Goal: Information Seeking & Learning: Find specific fact

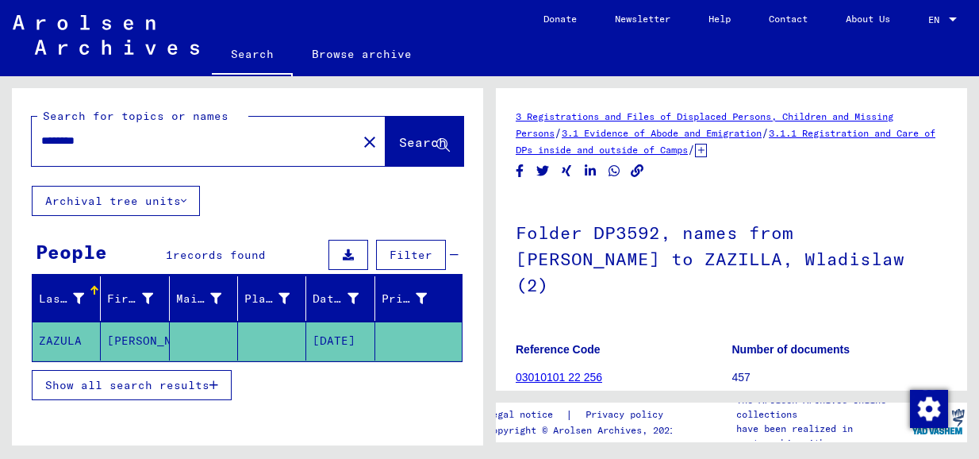
drag, startPoint x: 146, startPoint y: 145, endPoint x: 25, endPoint y: 142, distance: 120.7
click at [25, 142] on div "Search for topics or names ******** close Search" at bounding box center [247, 137] width 471 height 98
type input "**********"
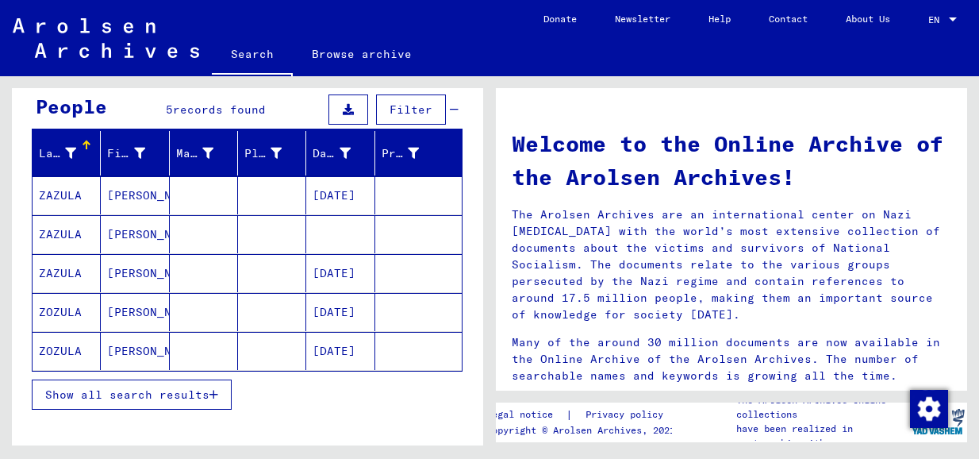
scroll to position [159, 0]
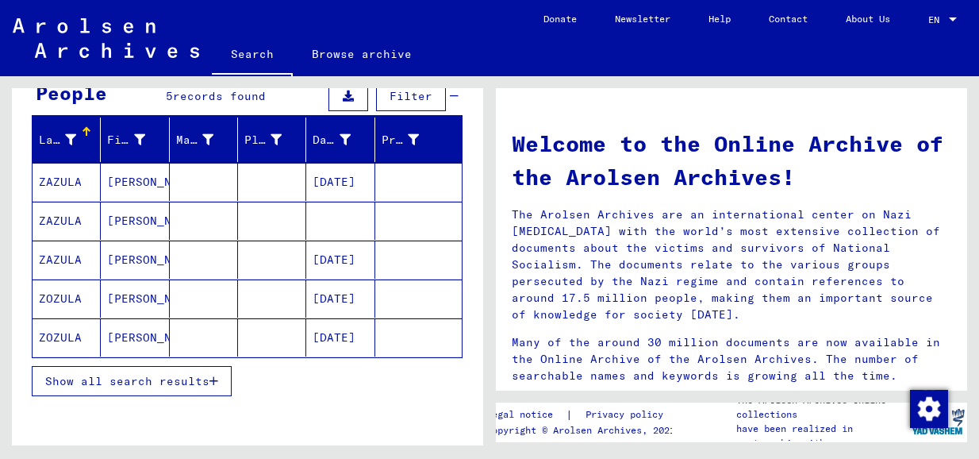
click at [60, 253] on mat-cell "ZAZULA" at bounding box center [67, 259] width 68 height 38
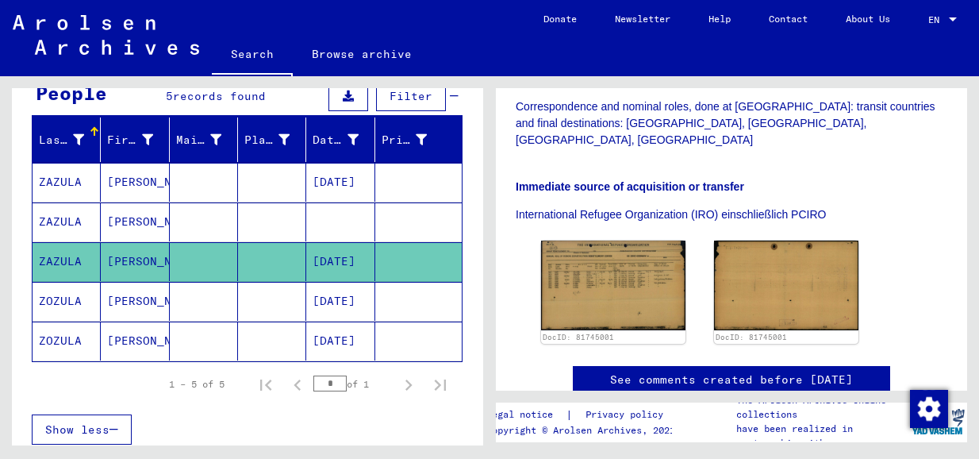
scroll to position [397, 0]
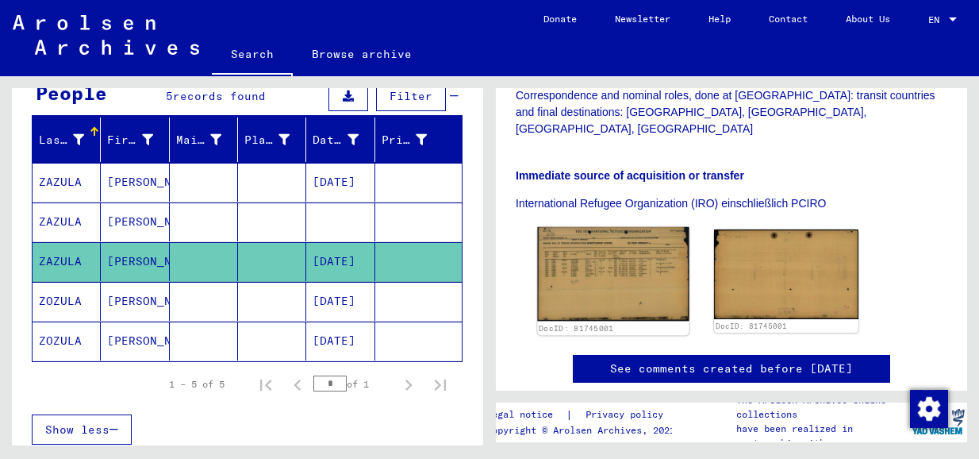
click at [626, 231] on img at bounding box center [613, 274] width 152 height 94
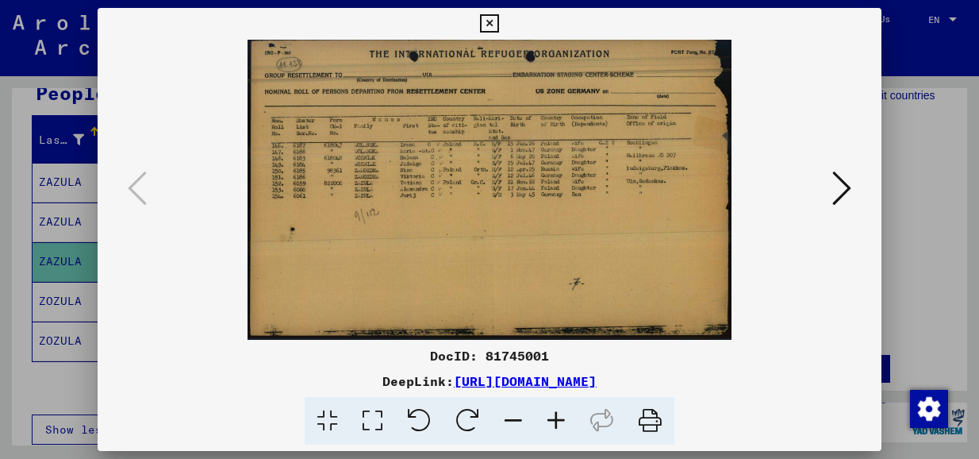
click at [831, 187] on button at bounding box center [842, 189] width 29 height 45
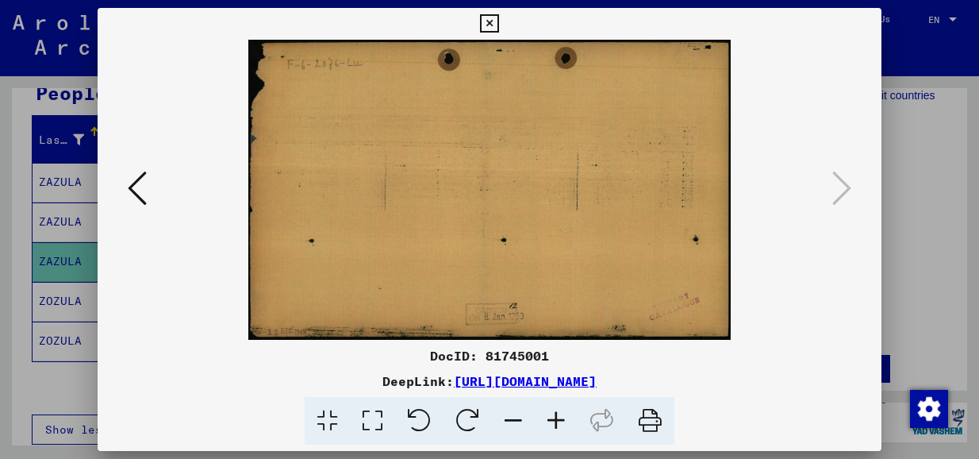
click at [483, 21] on icon at bounding box center [489, 23] width 18 height 19
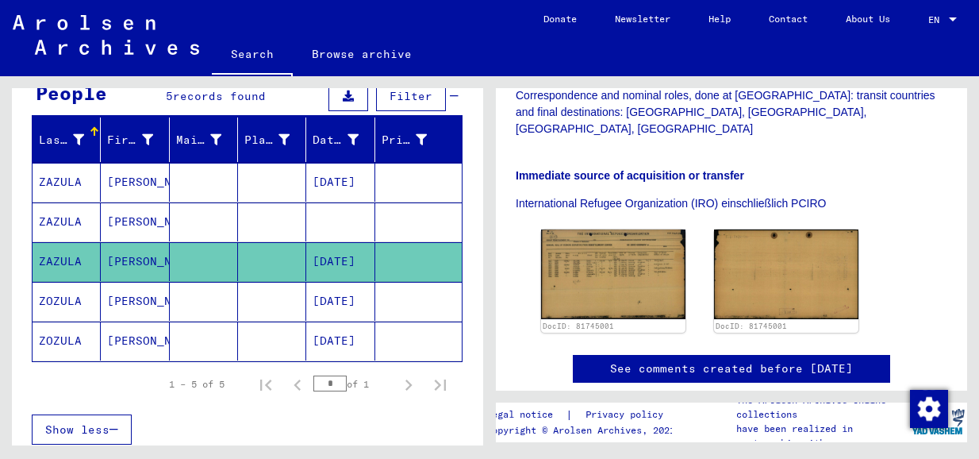
click at [63, 299] on mat-cell "ZOZULA" at bounding box center [67, 301] width 68 height 39
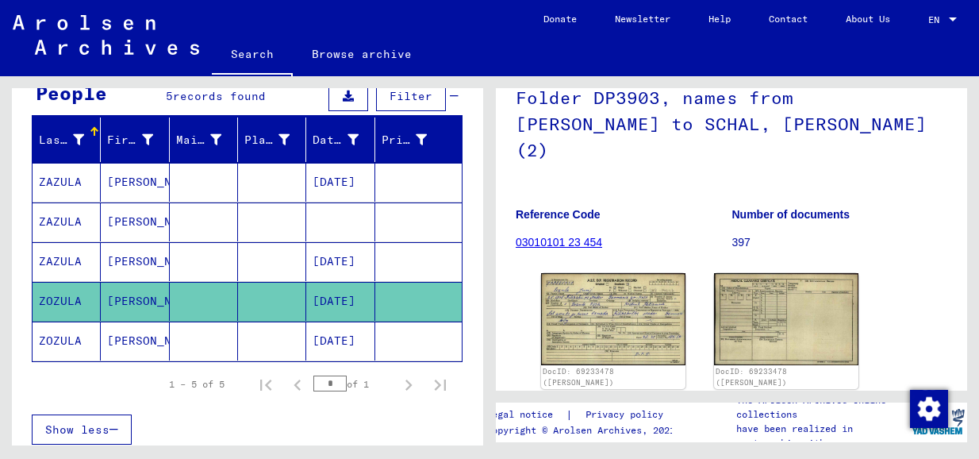
scroll to position [159, 0]
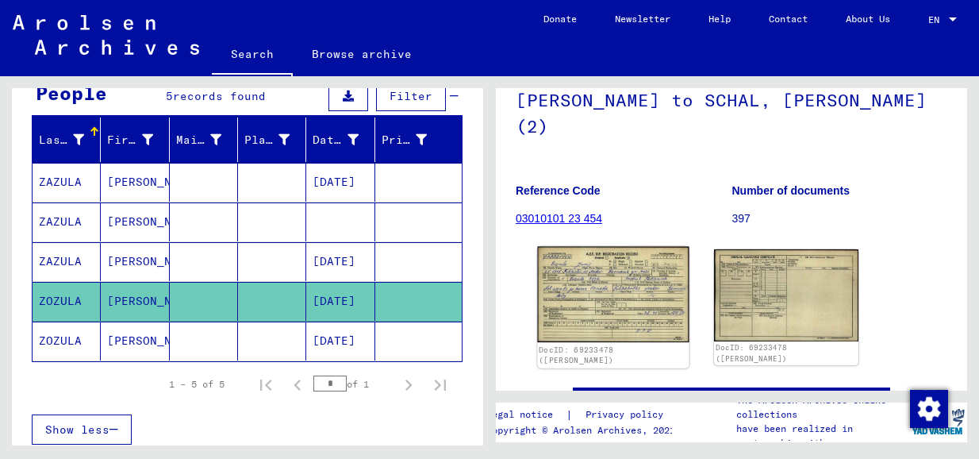
click at [585, 267] on img at bounding box center [613, 295] width 152 height 96
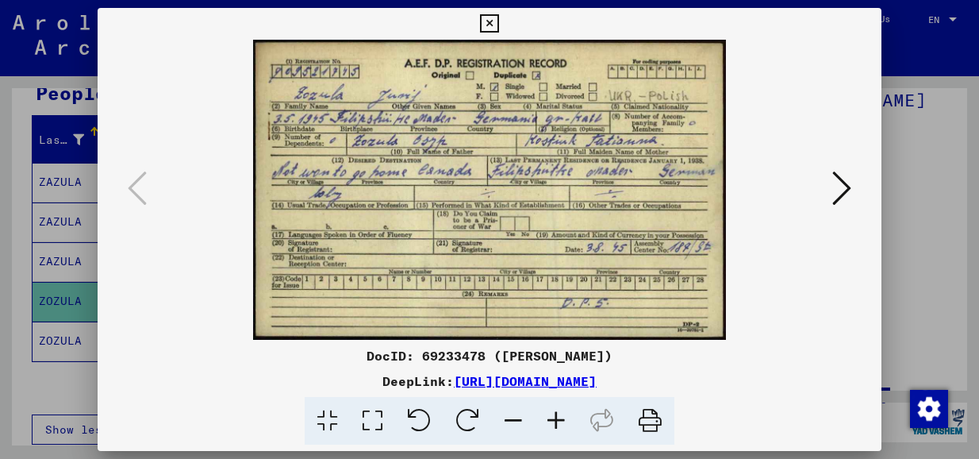
click at [838, 187] on icon at bounding box center [842, 188] width 19 height 38
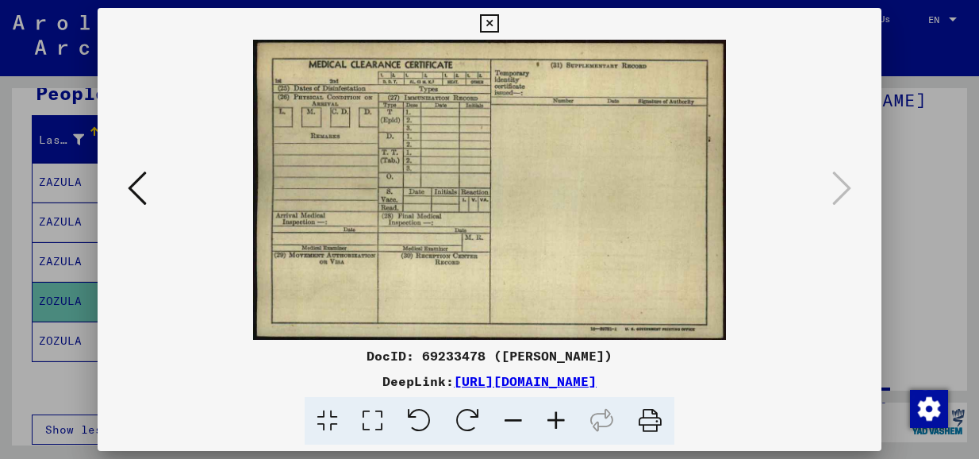
drag, startPoint x: 491, startPoint y: 21, endPoint x: 162, endPoint y: 203, distance: 376.2
click at [235, 203] on div "DocID: 69233478 ([PERSON_NAME]) DeepLink: [URL][DOMAIN_NAME]" at bounding box center [489, 226] width 783 height 437
click at [133, 194] on icon at bounding box center [137, 188] width 19 height 38
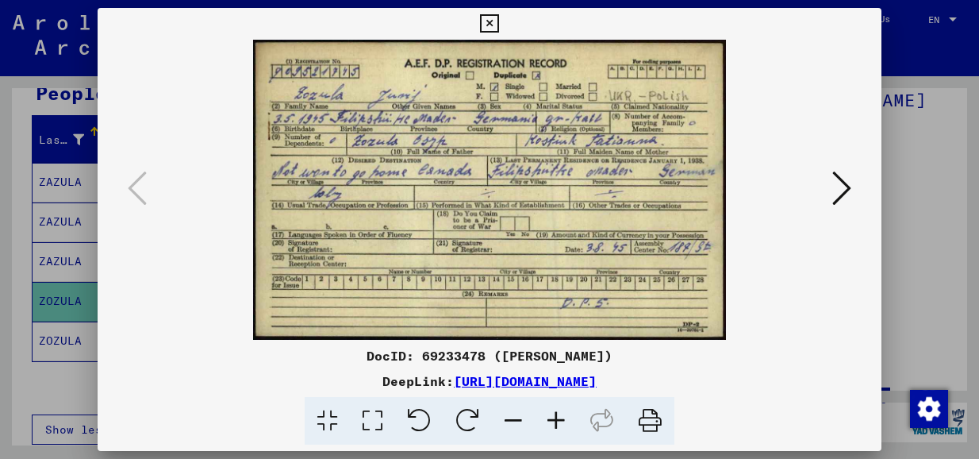
click at [845, 183] on icon at bounding box center [842, 188] width 19 height 38
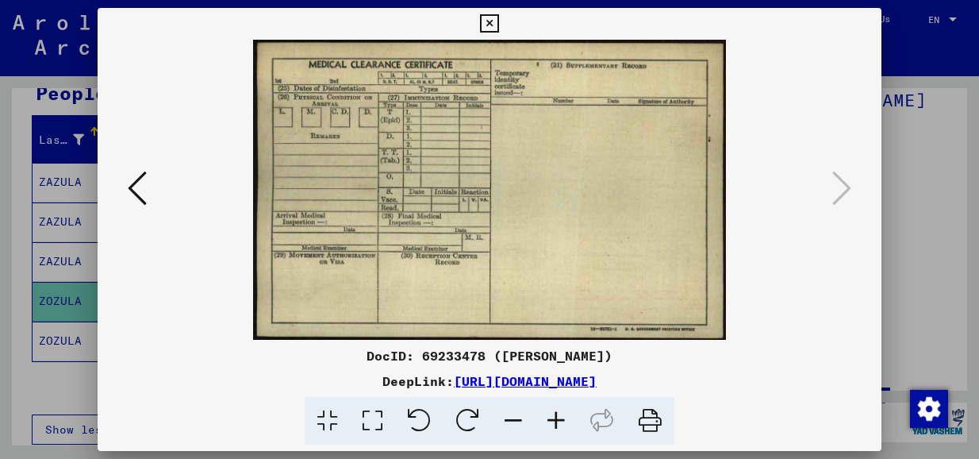
click at [488, 19] on icon at bounding box center [489, 23] width 18 height 19
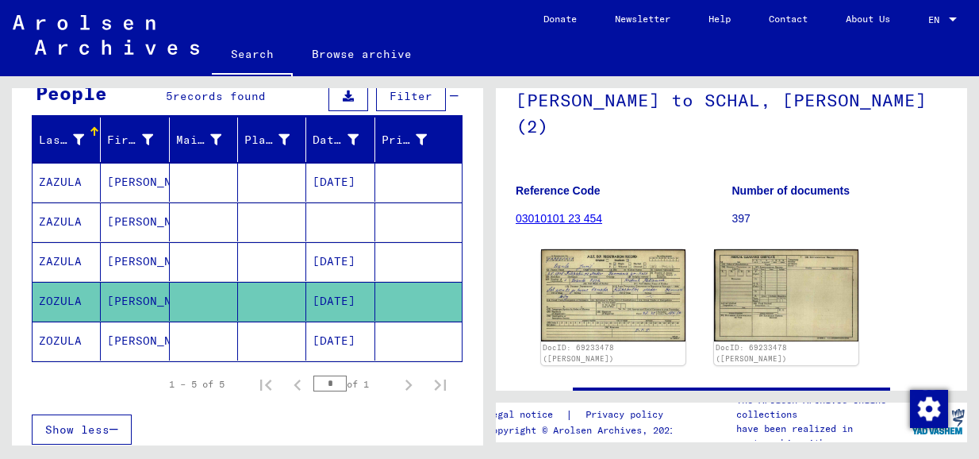
click at [46, 337] on mat-cell "ZOZULA" at bounding box center [67, 340] width 68 height 39
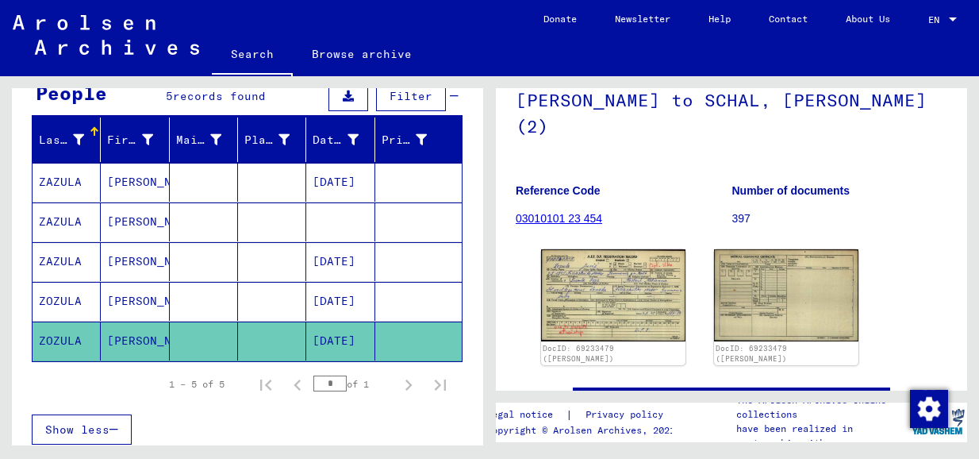
click at [629, 253] on img at bounding box center [613, 294] width 144 height 91
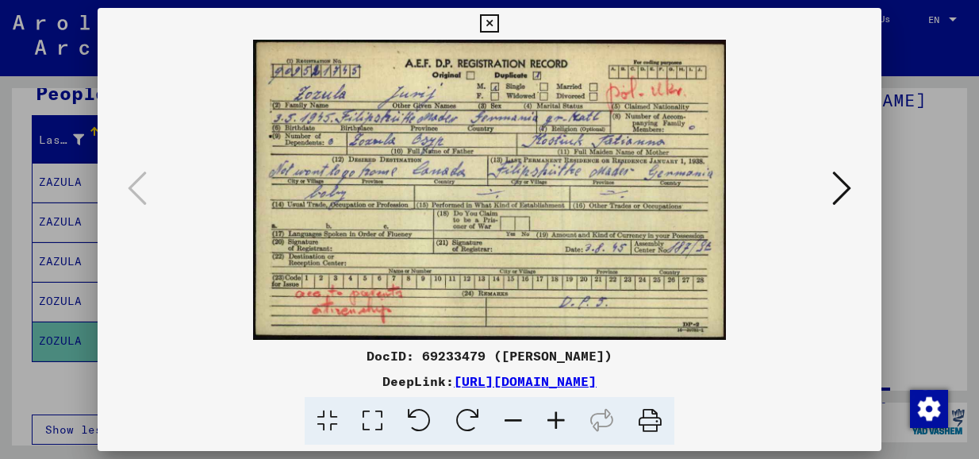
click at [838, 183] on icon at bounding box center [842, 188] width 19 height 38
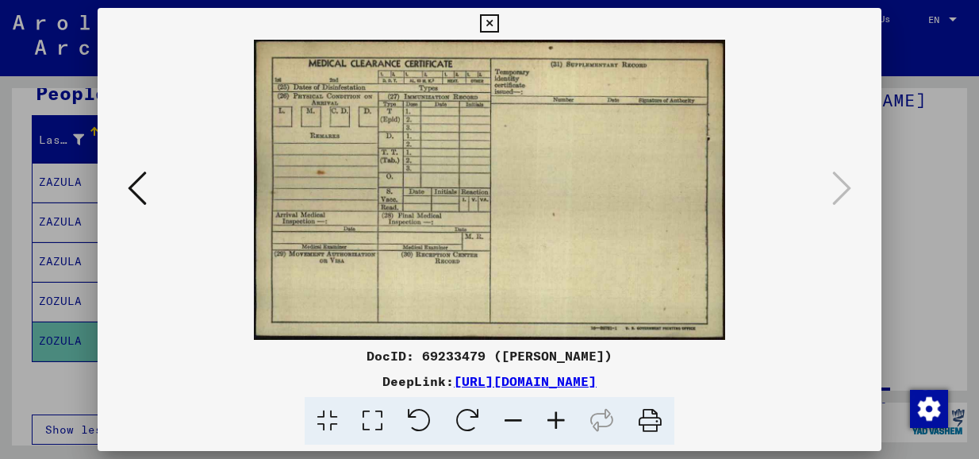
click at [486, 19] on icon at bounding box center [489, 23] width 18 height 19
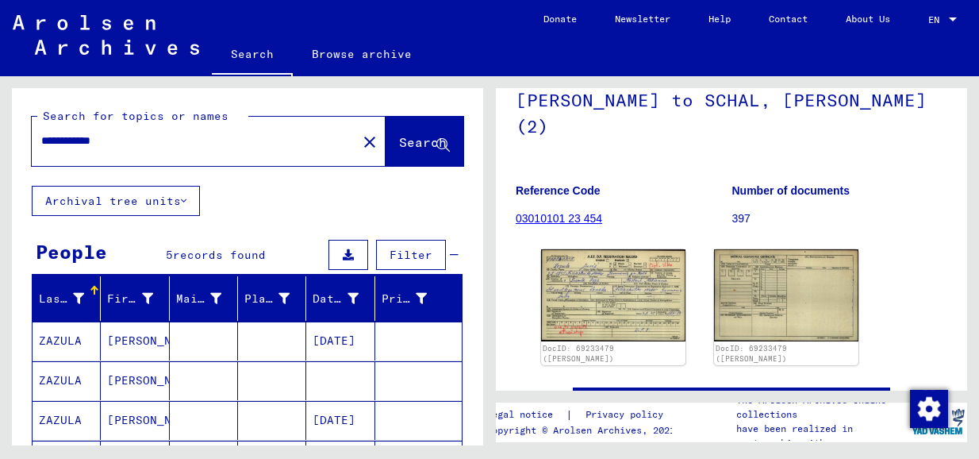
drag, startPoint x: 78, startPoint y: 138, endPoint x: 41, endPoint y: 136, distance: 36.6
click at [41, 136] on input "**********" at bounding box center [194, 141] width 306 height 17
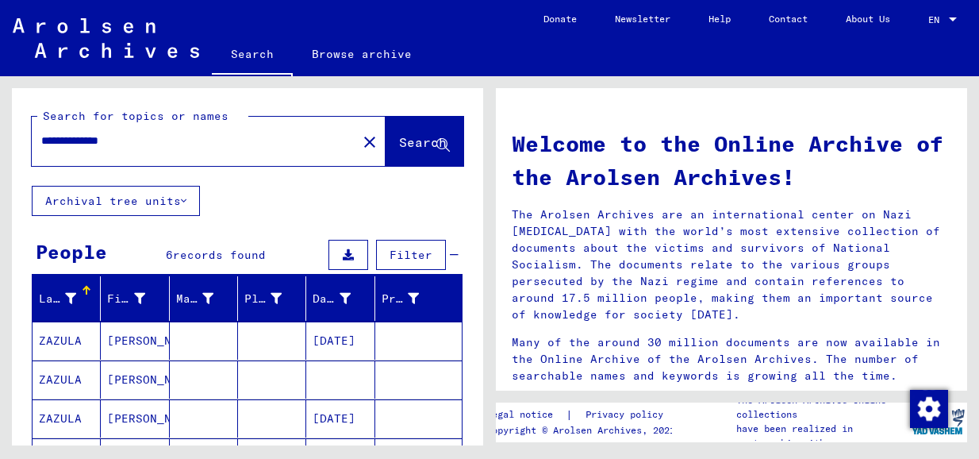
scroll to position [79, 0]
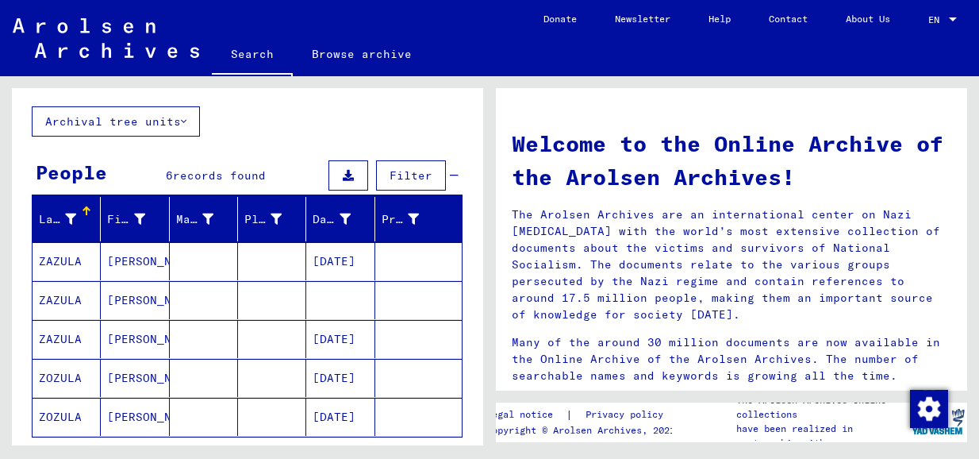
click at [62, 369] on mat-cell "ZOZULA" at bounding box center [67, 378] width 68 height 38
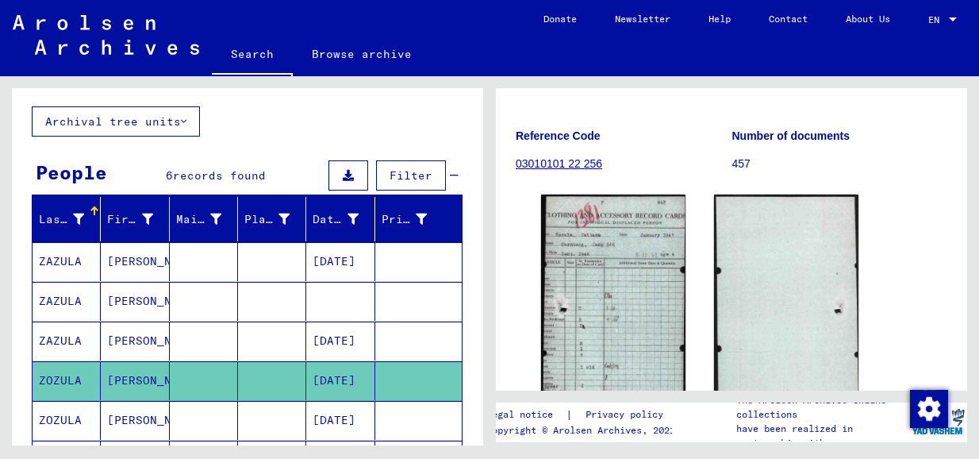
scroll to position [238, 0]
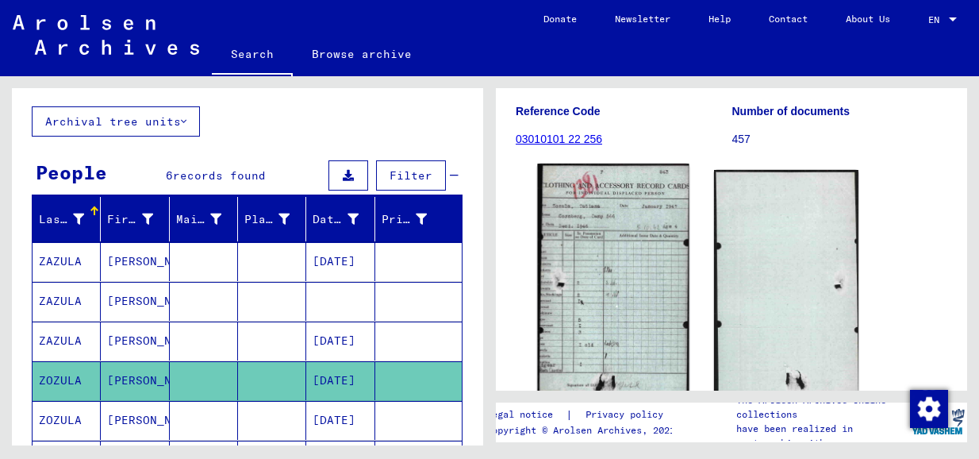
click at [644, 265] on img at bounding box center [613, 283] width 152 height 239
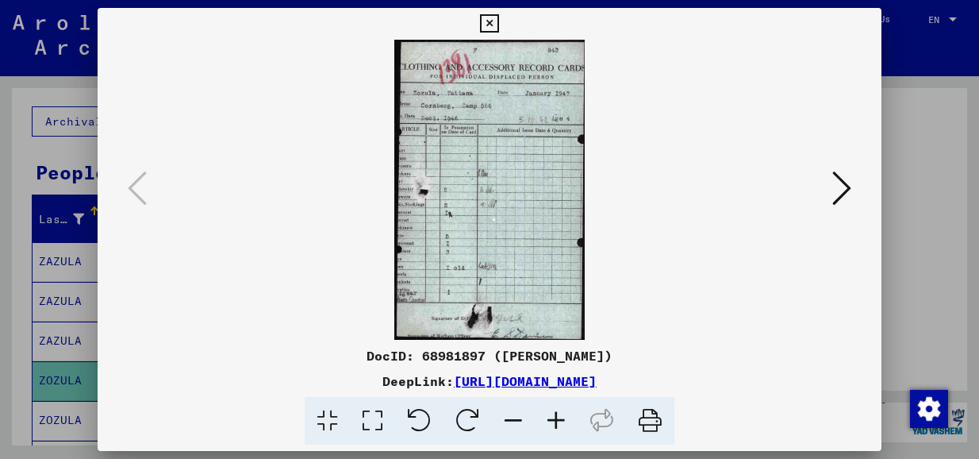
click at [486, 229] on img at bounding box center [489, 190] width 675 height 300
click at [48, 414] on div at bounding box center [489, 229] width 979 height 459
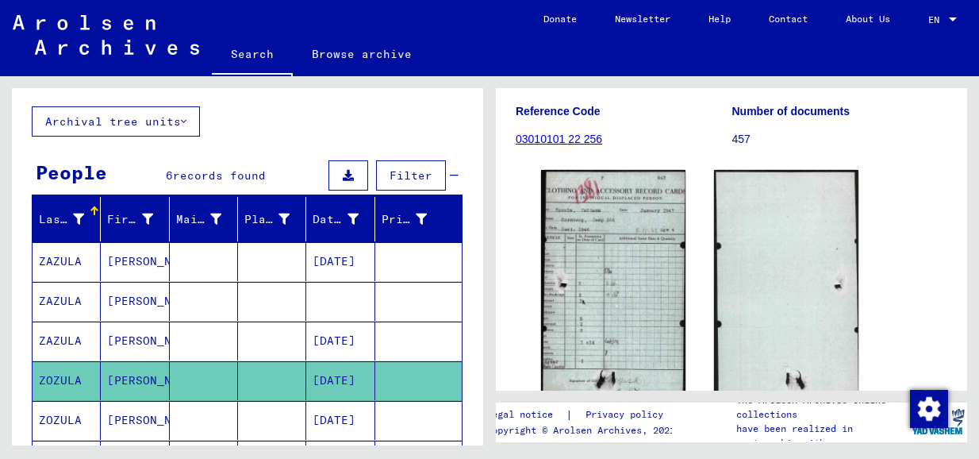
click at [60, 412] on icon at bounding box center [66, 395] width 40 height 63
click at [56, 407] on icon at bounding box center [66, 395] width 40 height 63
click at [61, 412] on icon at bounding box center [66, 395] width 40 height 63
click at [71, 339] on mat-cell "ZAZULA" at bounding box center [67, 340] width 68 height 39
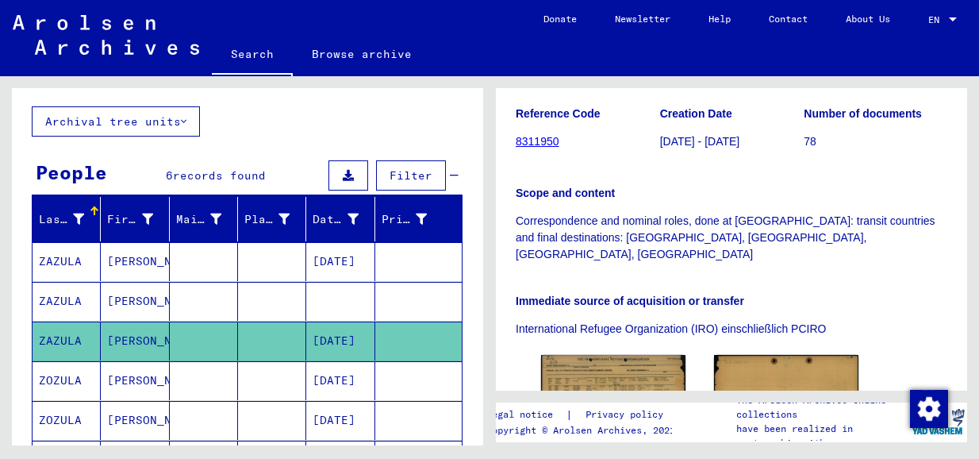
scroll to position [317, 0]
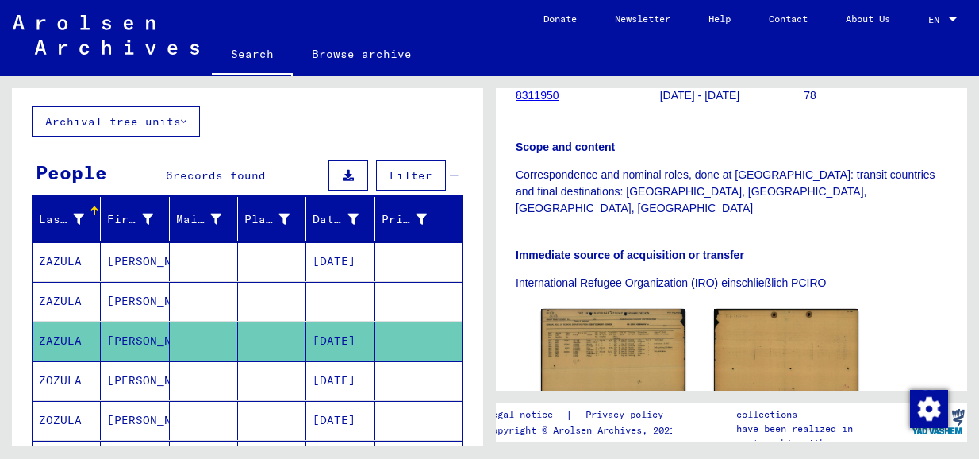
click at [56, 295] on mat-cell "ZAZULA" at bounding box center [67, 301] width 68 height 39
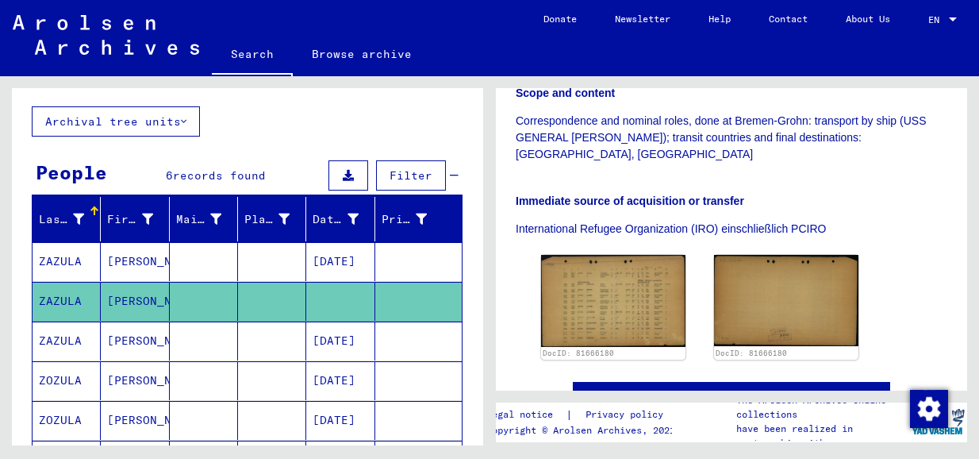
scroll to position [397, 0]
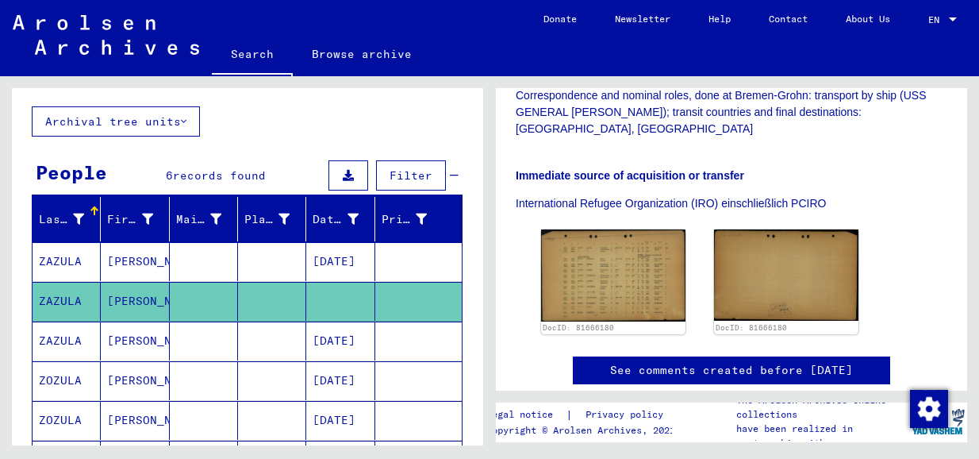
click at [52, 252] on mat-cell "ZAZULA" at bounding box center [67, 261] width 68 height 39
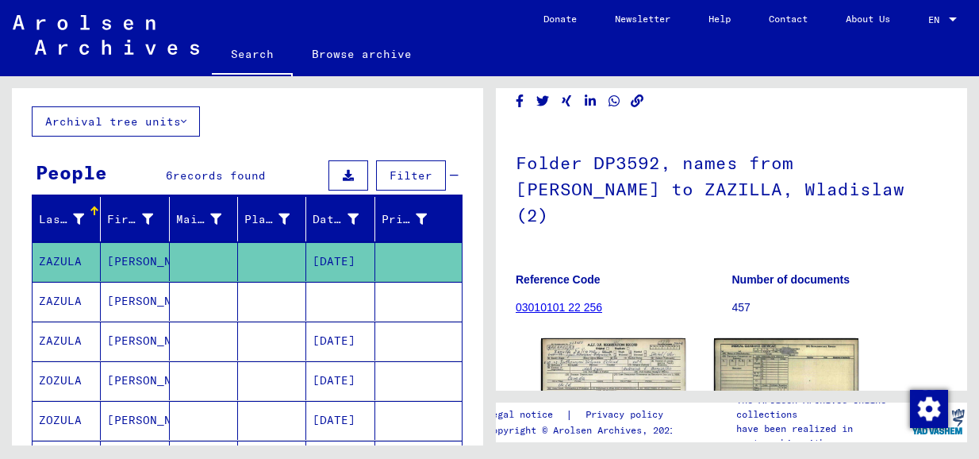
scroll to position [159, 0]
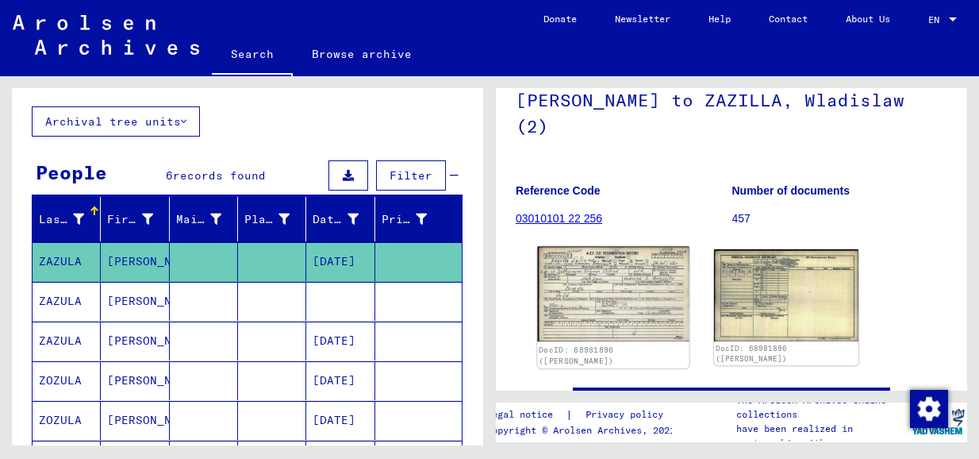
click at [598, 263] on img at bounding box center [613, 294] width 152 height 94
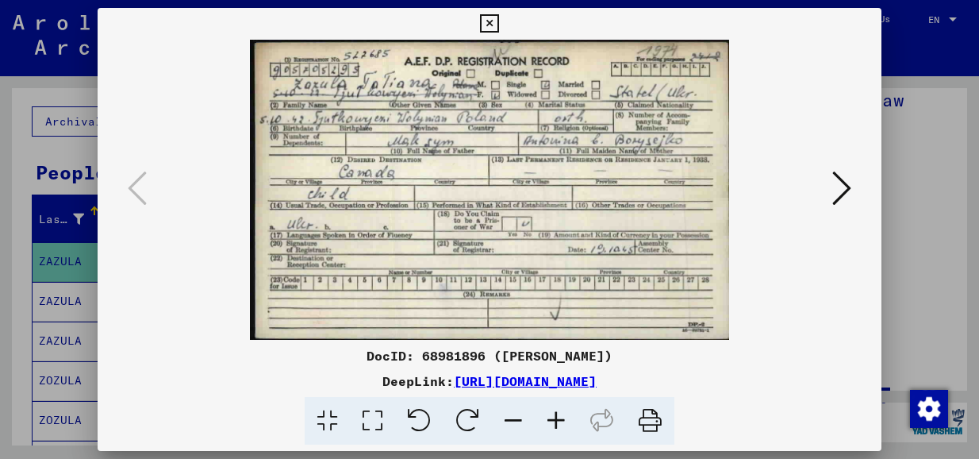
click at [23, 174] on div at bounding box center [489, 229] width 979 height 459
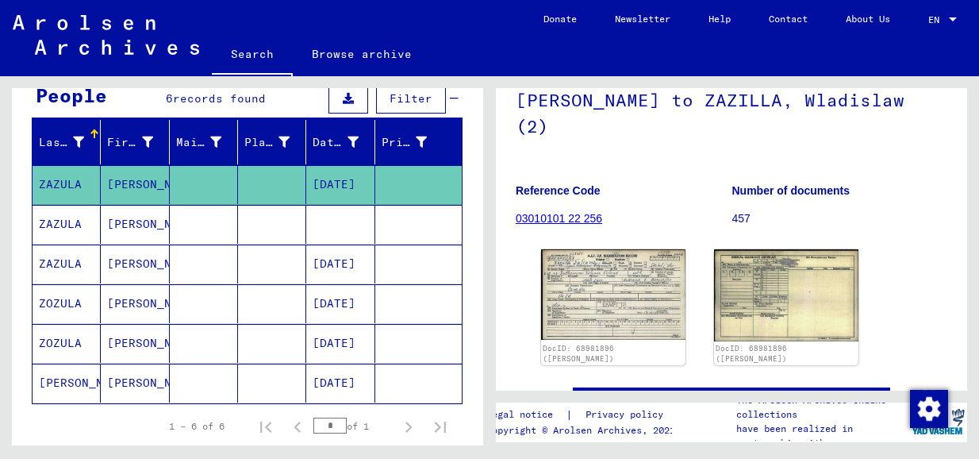
scroll to position [0, 0]
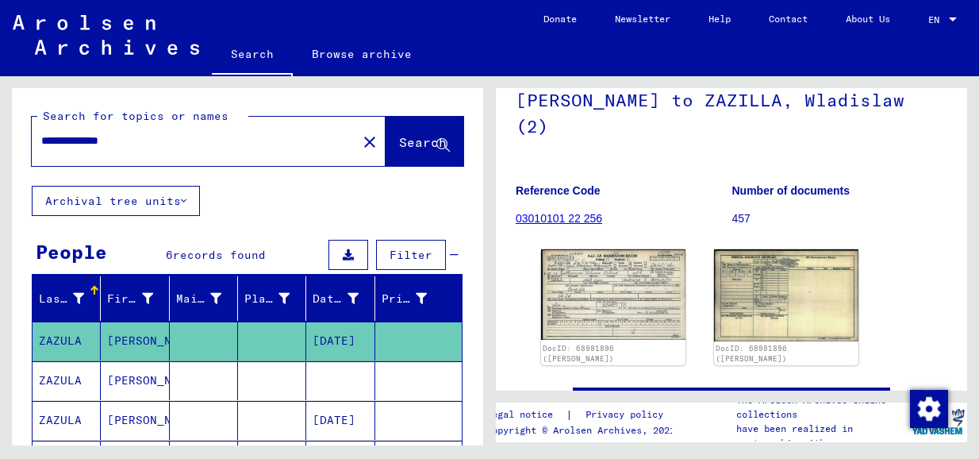
click at [60, 140] on input "**********" at bounding box center [194, 141] width 306 height 17
type input "**********"
click at [399, 140] on span "Search" at bounding box center [423, 142] width 48 height 16
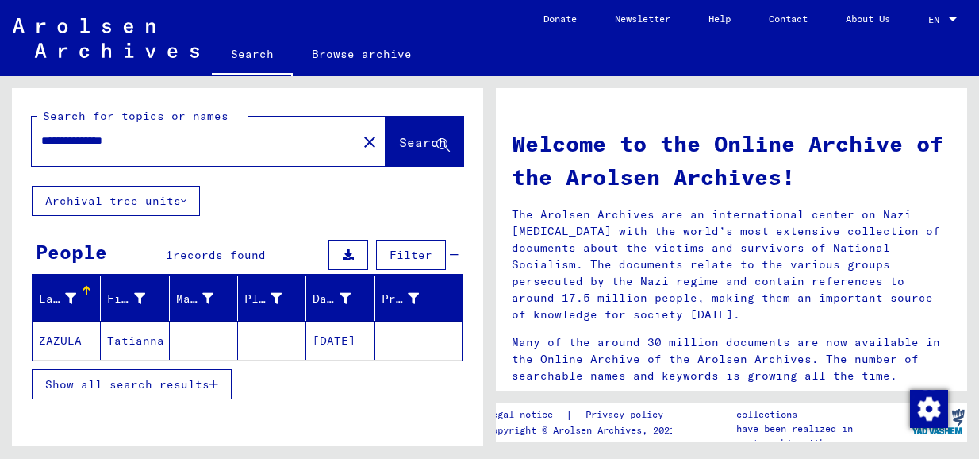
click at [51, 335] on mat-cell "ZAZULA" at bounding box center [67, 340] width 68 height 38
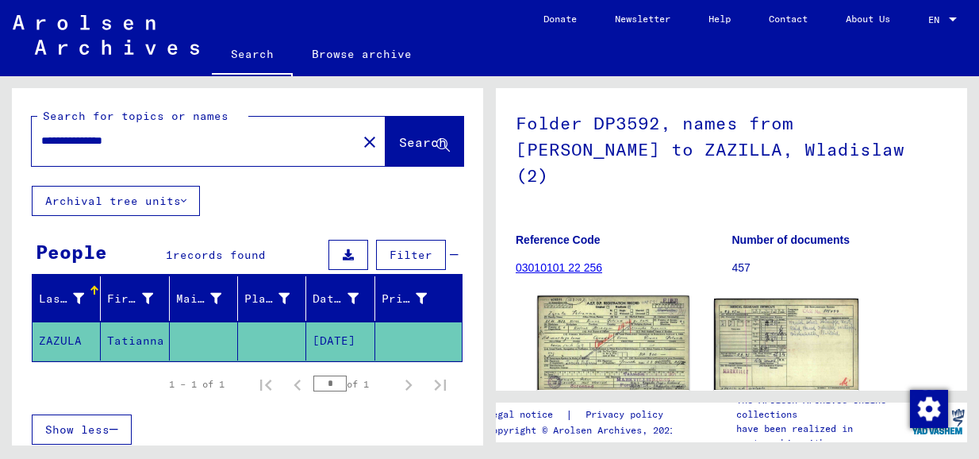
scroll to position [159, 0]
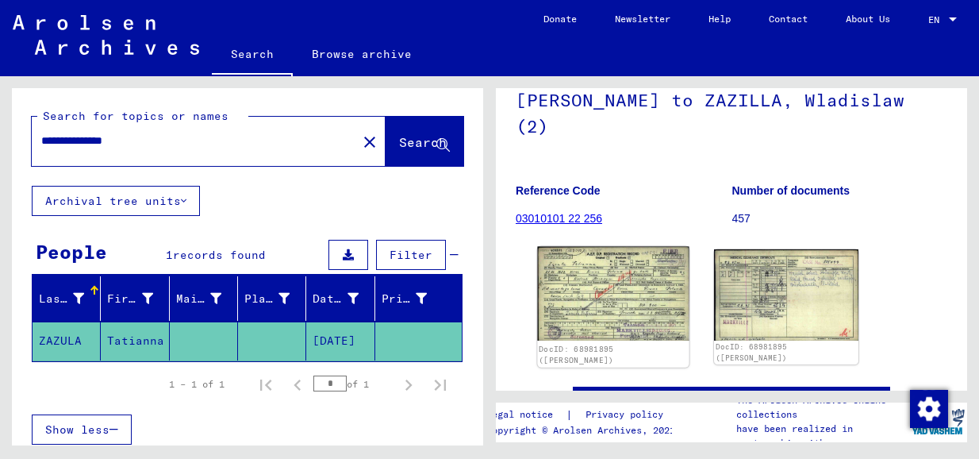
click at [598, 266] on img at bounding box center [613, 294] width 152 height 94
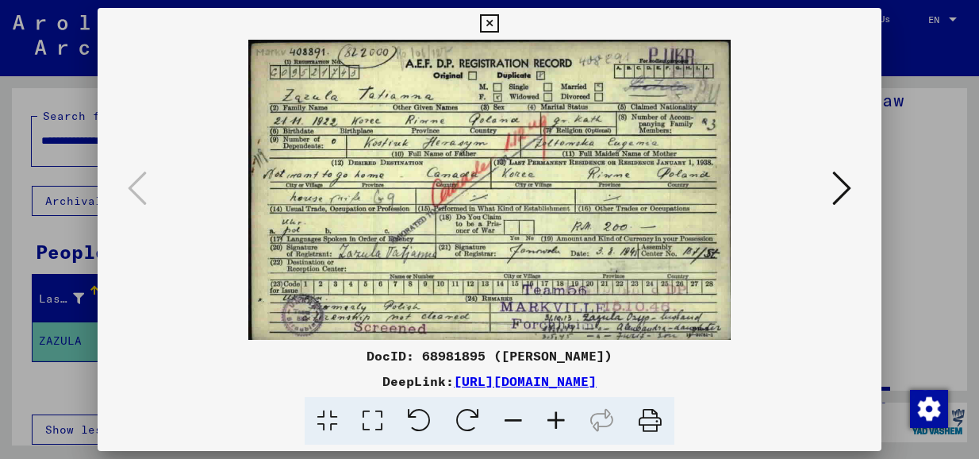
click at [845, 190] on icon at bounding box center [842, 188] width 19 height 38
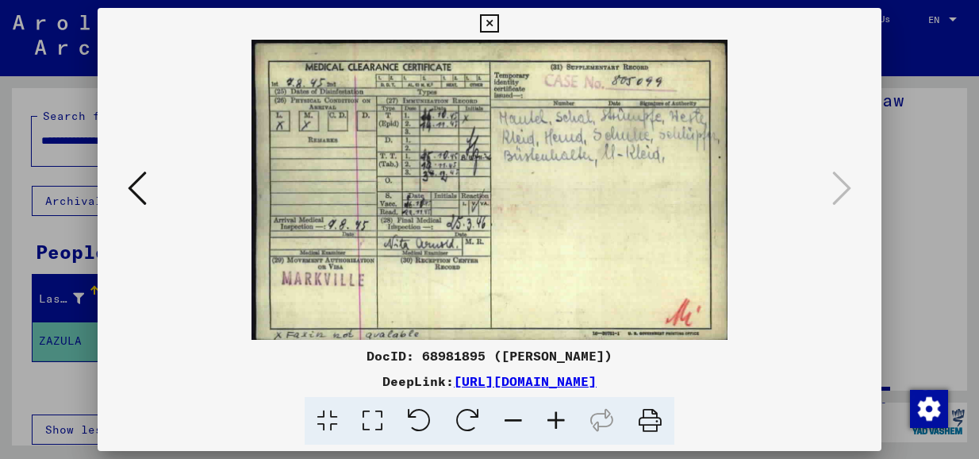
click at [138, 189] on icon at bounding box center [137, 188] width 19 height 38
